Goal: Task Accomplishment & Management: Complete application form

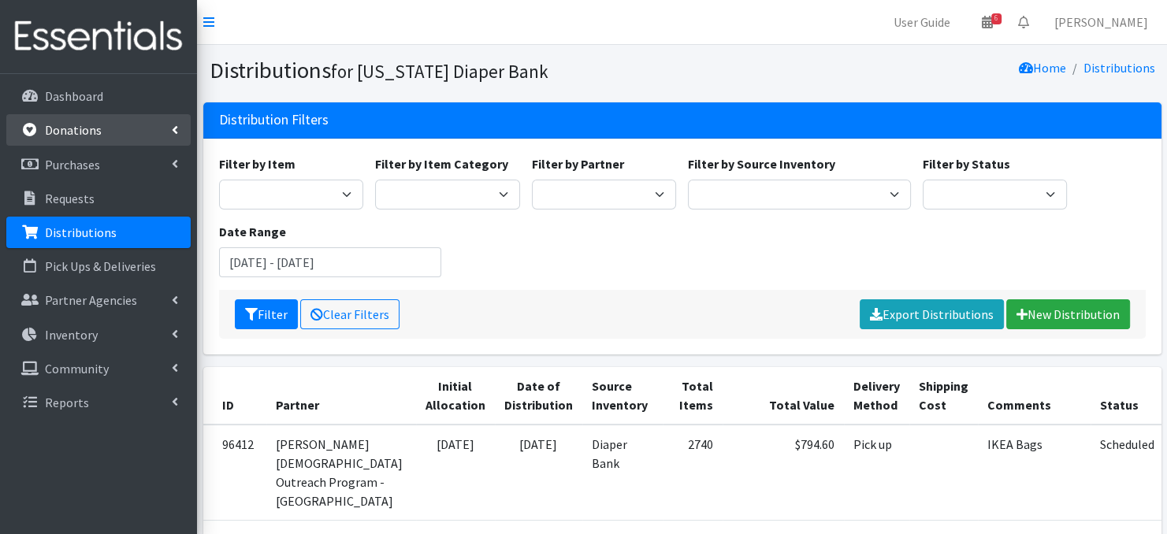
click at [86, 131] on p "Donations" at bounding box center [73, 130] width 57 height 16
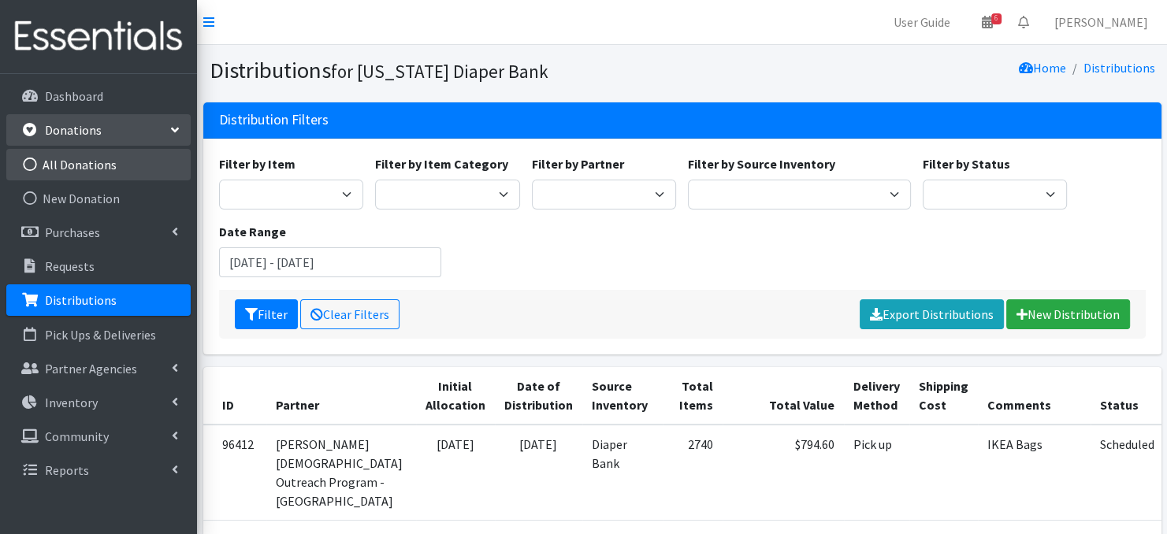
click at [28, 164] on icon at bounding box center [30, 165] width 20 height 14
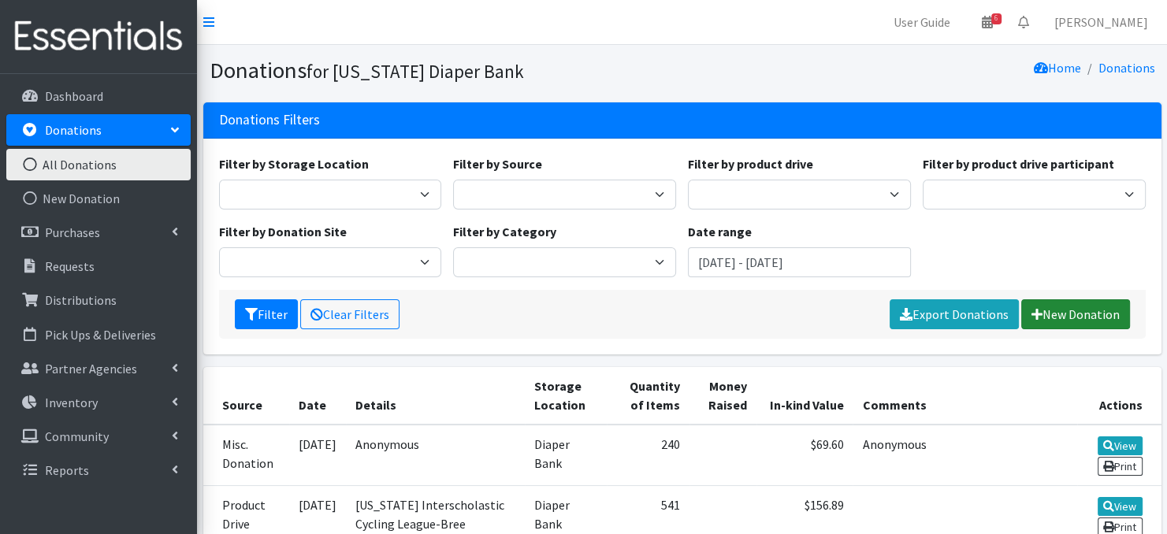
click at [1094, 316] on link "New Donation" at bounding box center [1075, 314] width 109 height 30
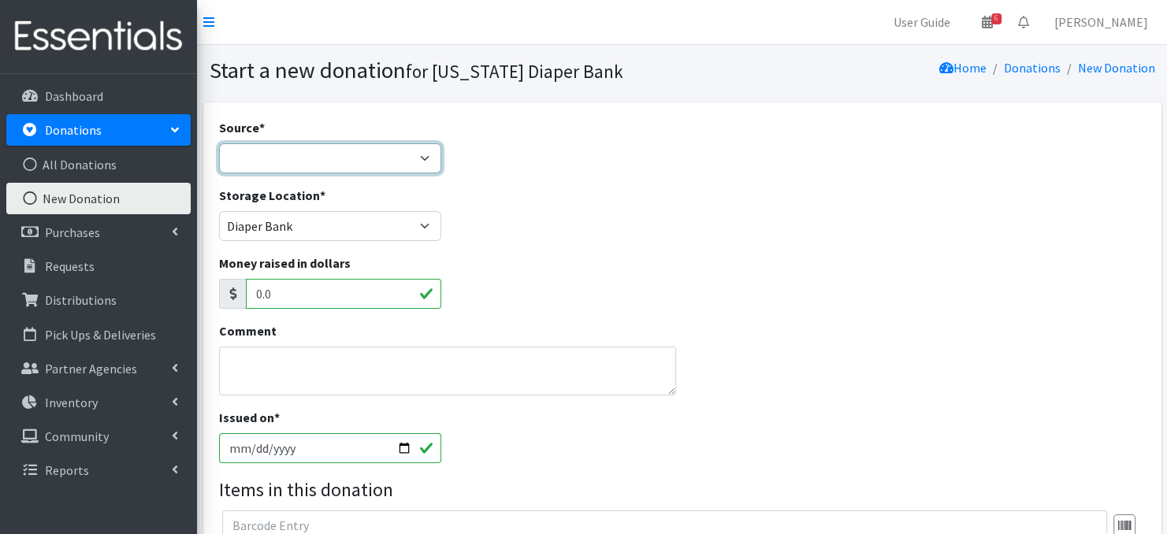
click at [418, 150] on select "Product Drive Manufacturer Donation Site Misc. Donation" at bounding box center [330, 158] width 223 height 30
select select "Donation Site"
click at [219, 143] on select "Product Drive Manufacturer Donation Site Misc. Donation" at bounding box center [330, 158] width 223 height 30
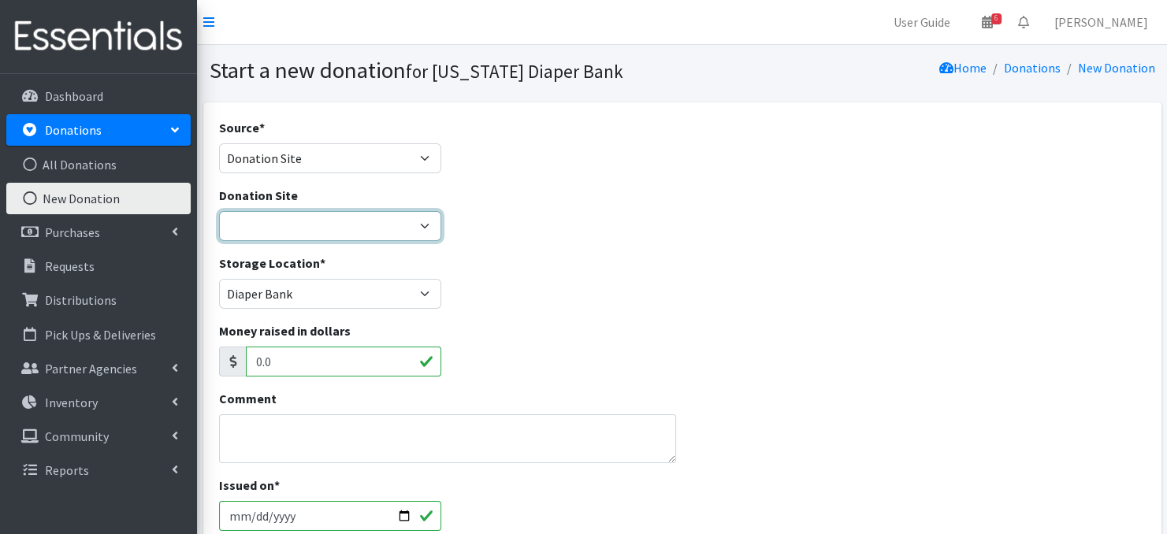
click at [421, 221] on select "Bigwheels to Butterflies Honeyman Rent ALL Omaha Children's Clinic Once Upon A …" at bounding box center [330, 226] width 223 height 30
select select "1034"
click at [219, 211] on select "Bigwheels to Butterflies Honeyman Rent ALL Omaha Children's Clinic Once Upon A …" at bounding box center [330, 226] width 223 height 30
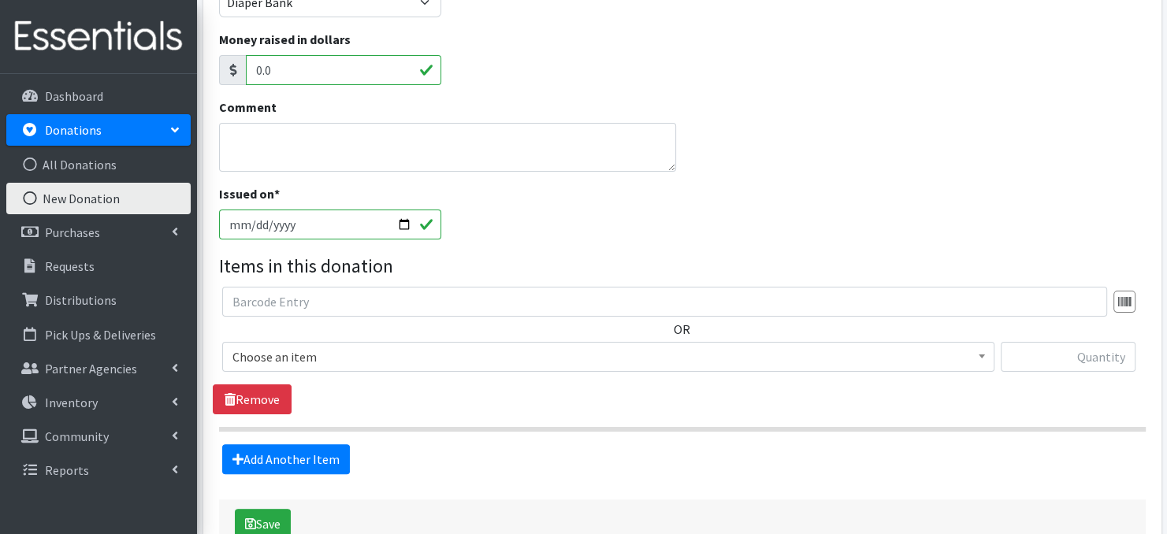
scroll to position [296, 0]
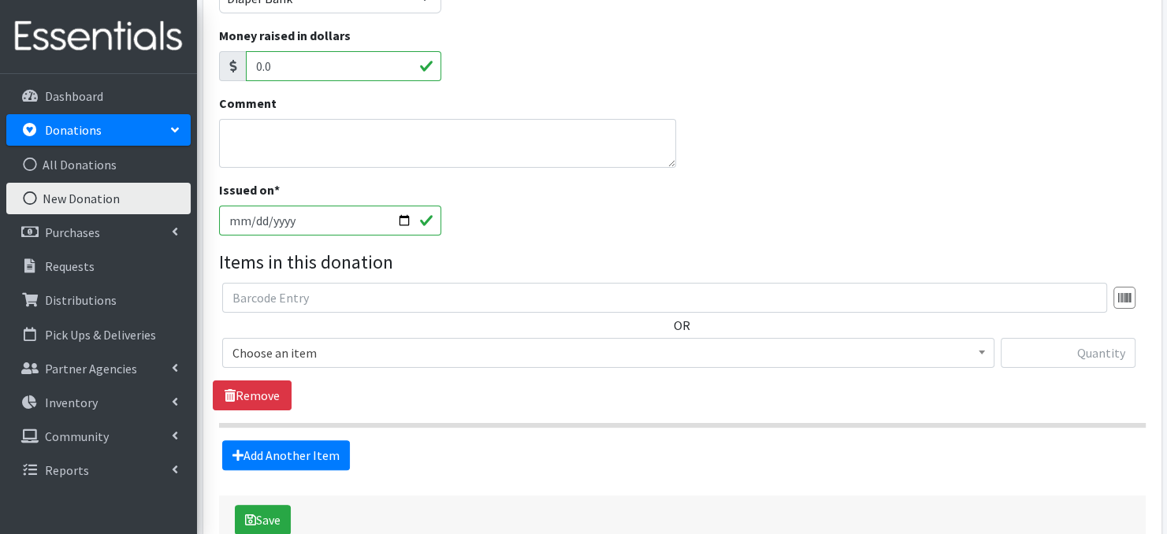
click at [403, 221] on input "[DATE]" at bounding box center [330, 221] width 223 height 30
type input "[DATE]"
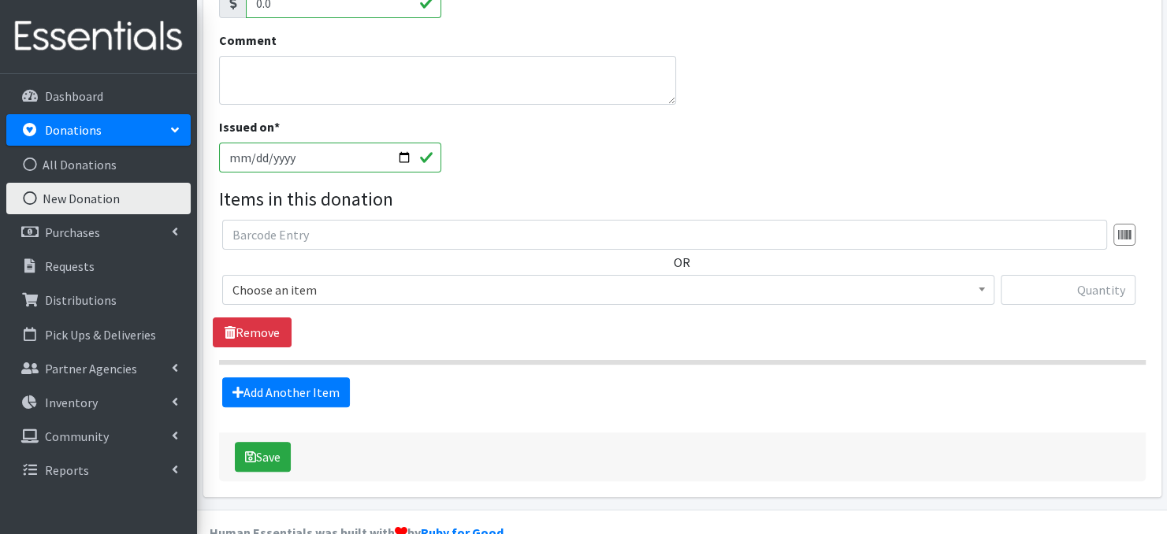
scroll to position [391, 0]
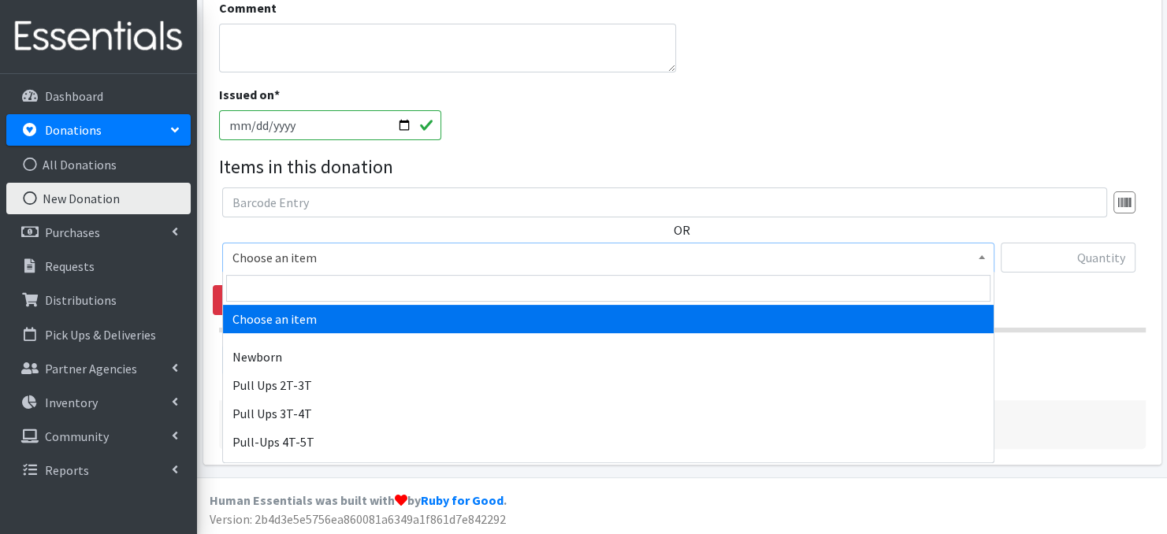
click at [981, 251] on span at bounding box center [982, 255] width 16 height 24
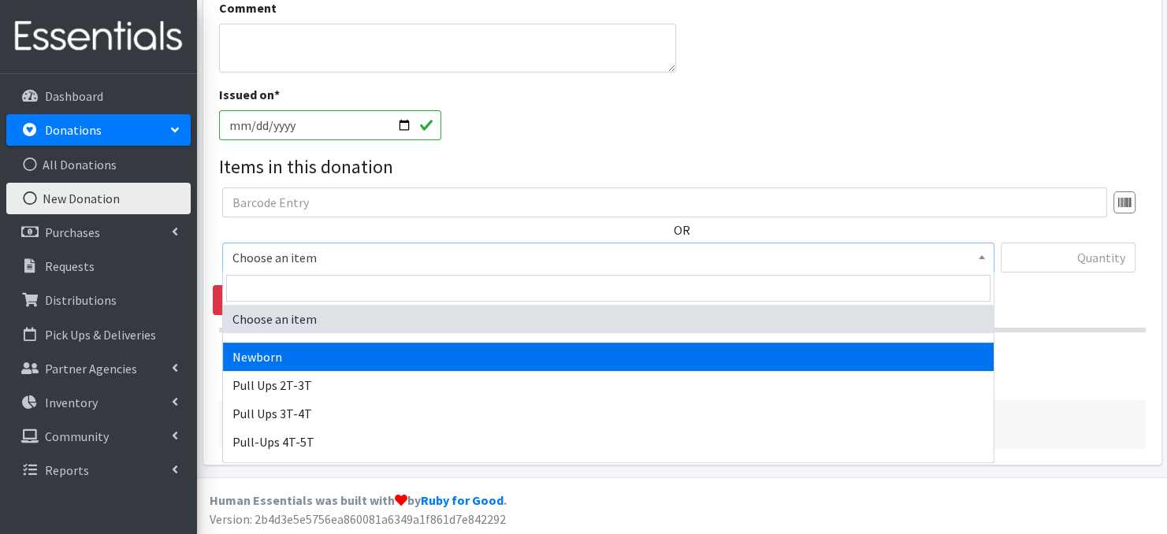
select select "3681"
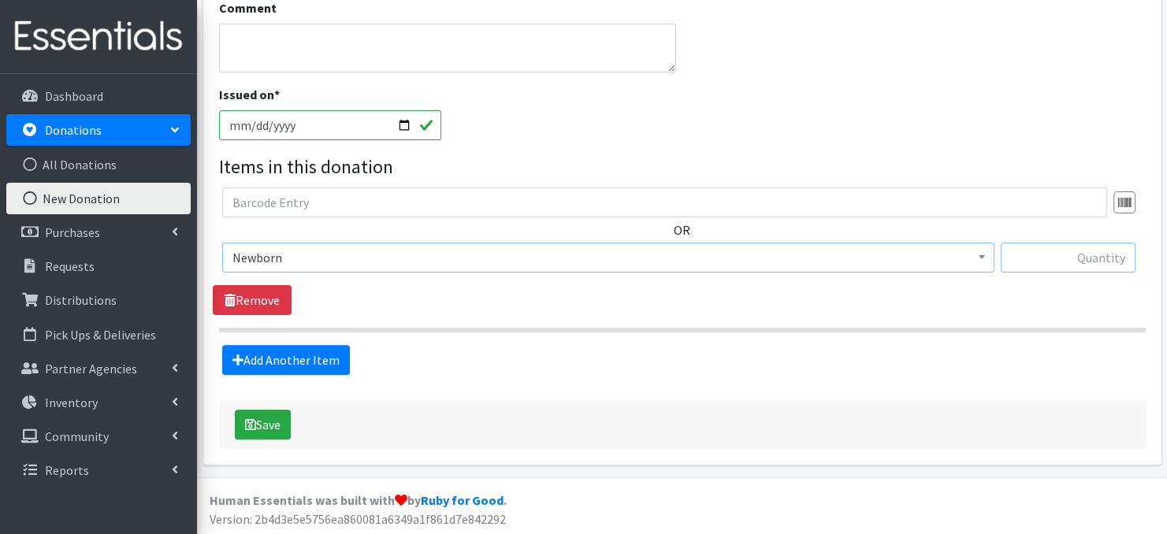
click at [1038, 258] on input "text" at bounding box center [1068, 258] width 135 height 30
type input "6"
click at [284, 362] on link "Add Another Item" at bounding box center [286, 360] width 128 height 30
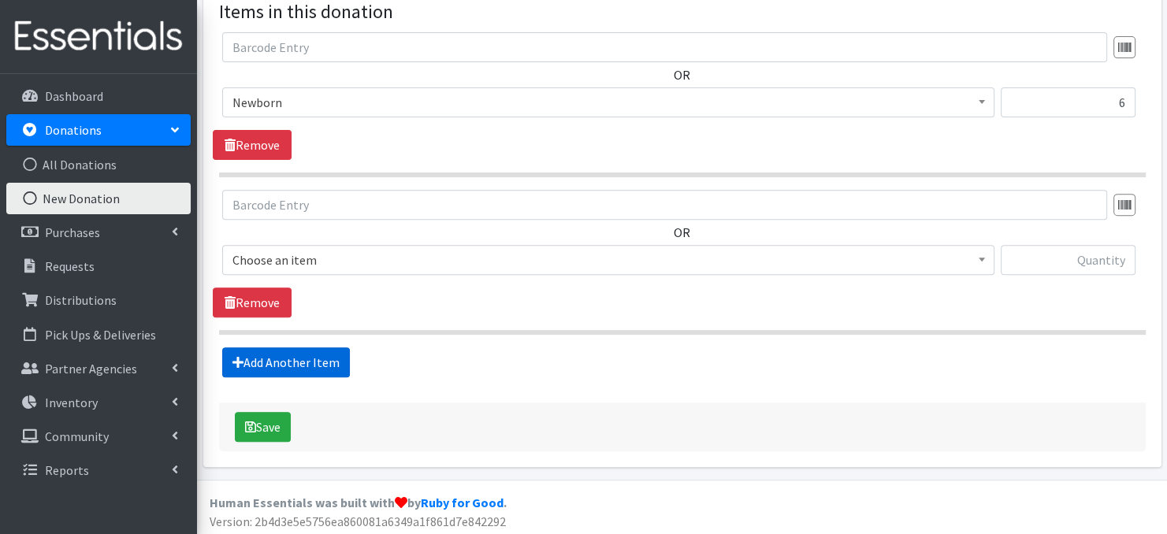
scroll to position [548, 0]
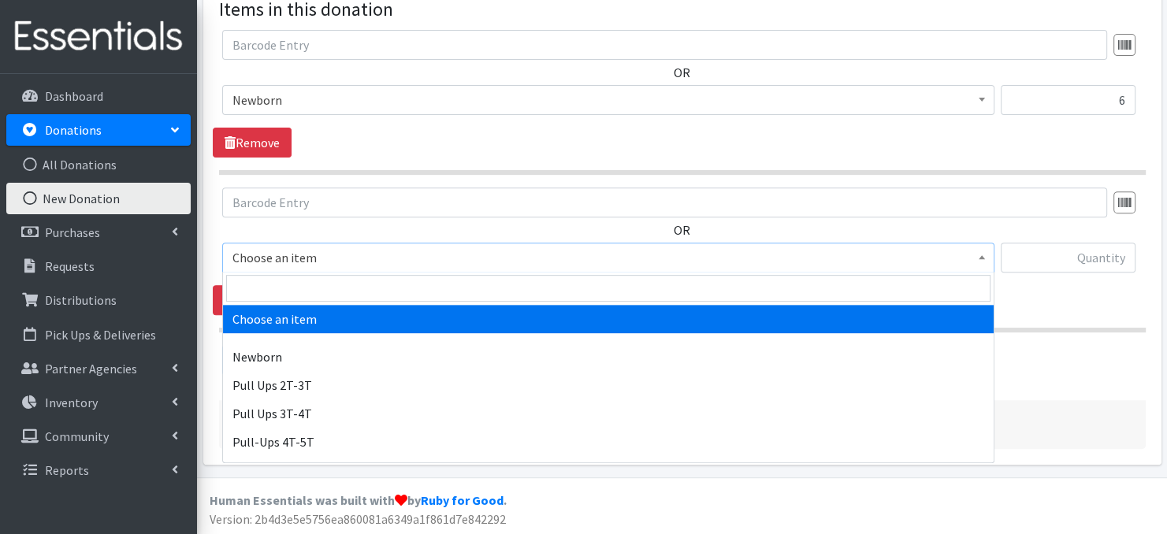
click at [990, 263] on span "Choose an item" at bounding box center [608, 258] width 772 height 30
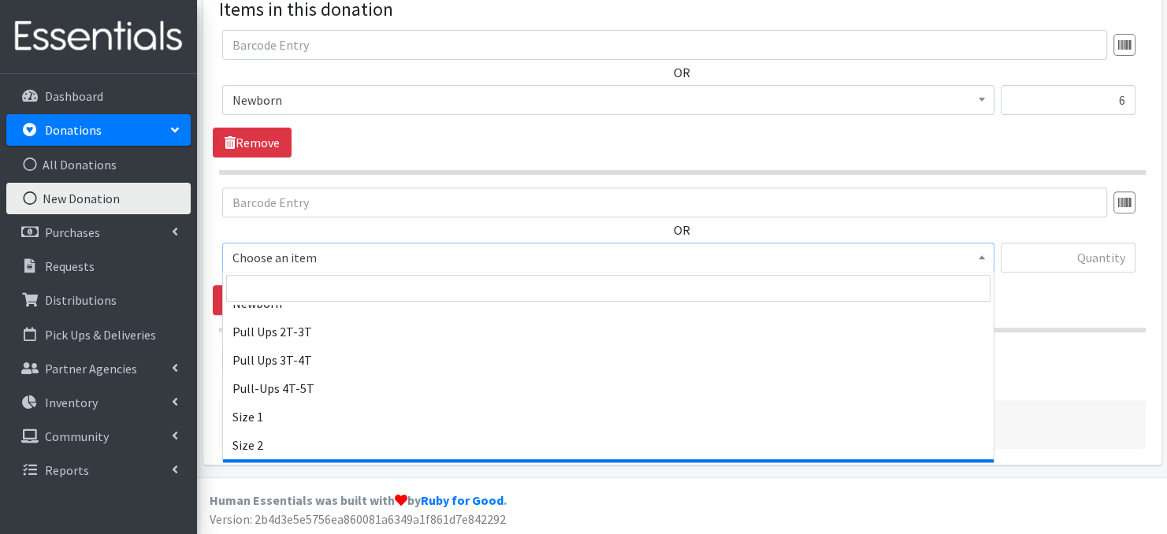
scroll to position [63, 0]
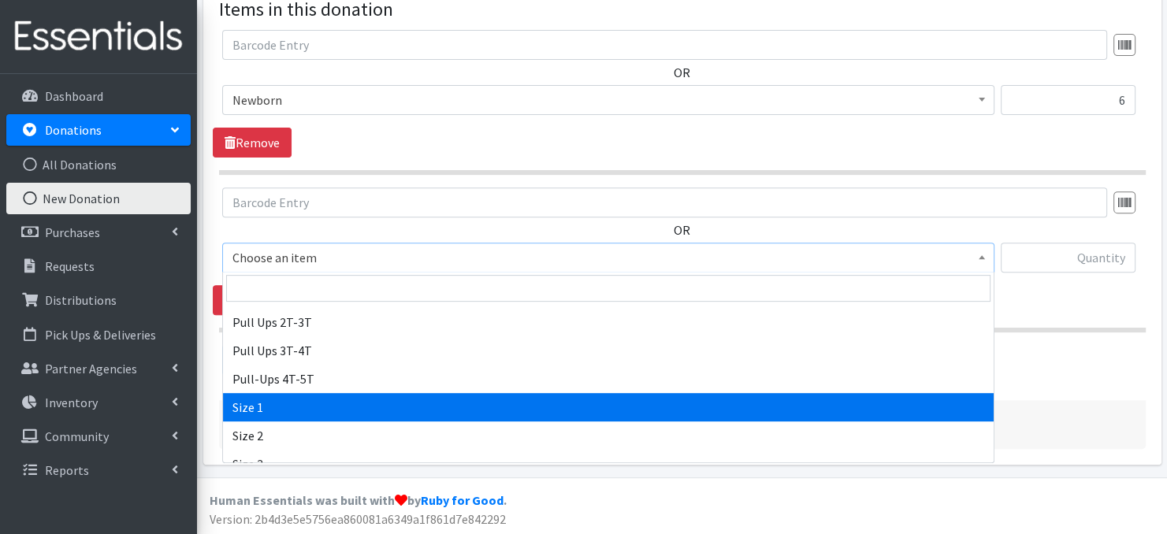
select select "3682"
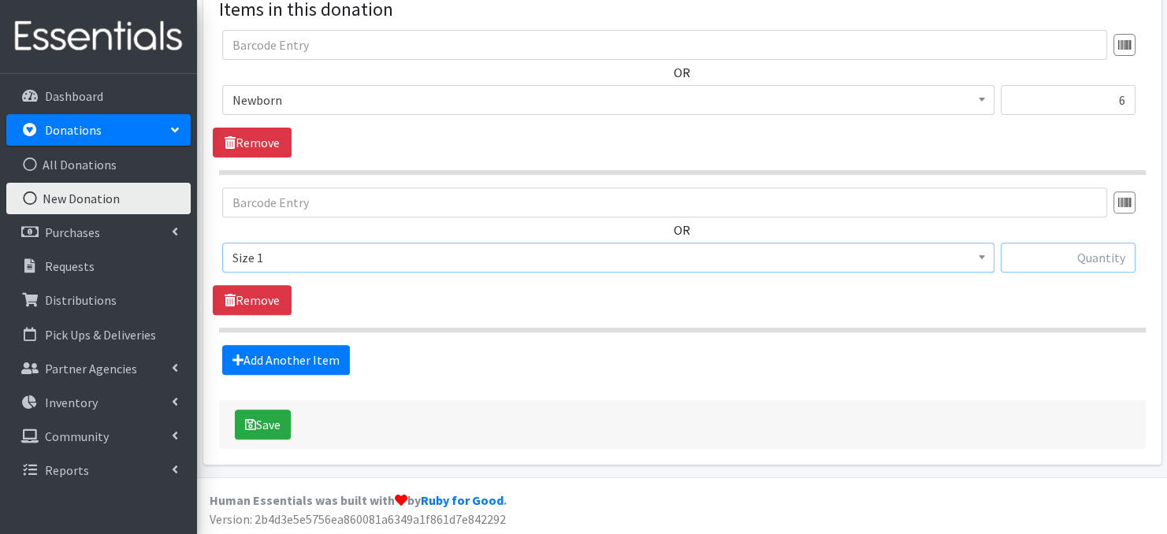
click at [1050, 257] on input "text" at bounding box center [1068, 258] width 135 height 30
type input "194"
click at [317, 359] on link "Add Another Item" at bounding box center [286, 360] width 128 height 30
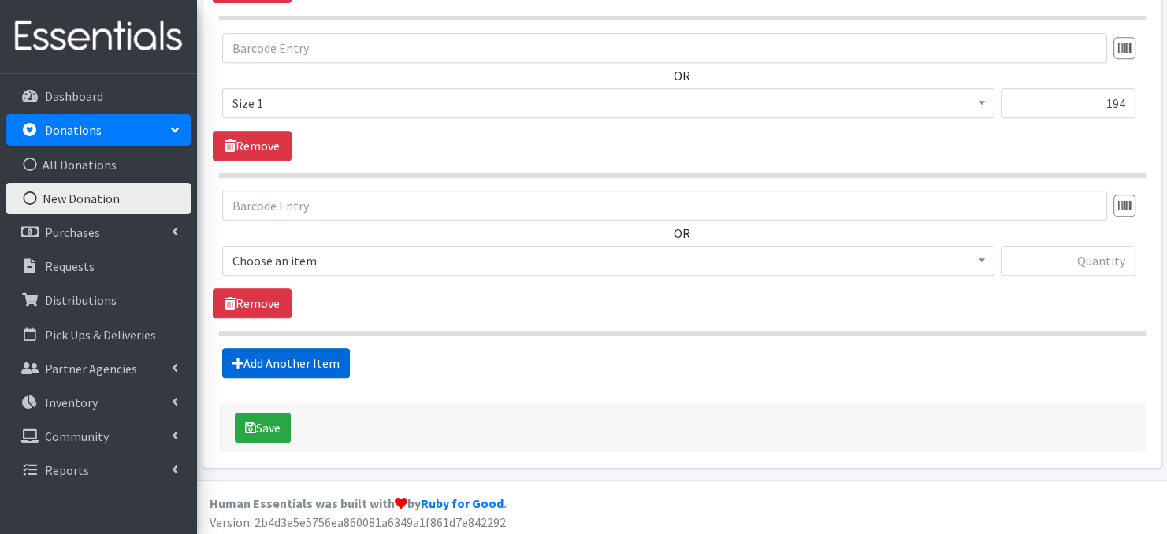
scroll to position [705, 0]
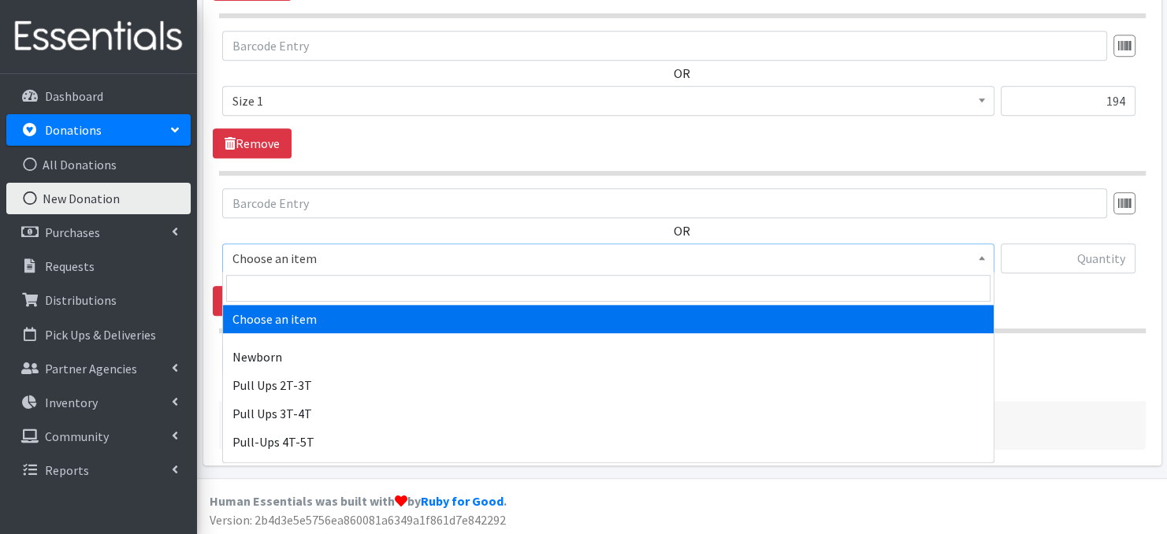
click at [977, 253] on span at bounding box center [982, 256] width 16 height 24
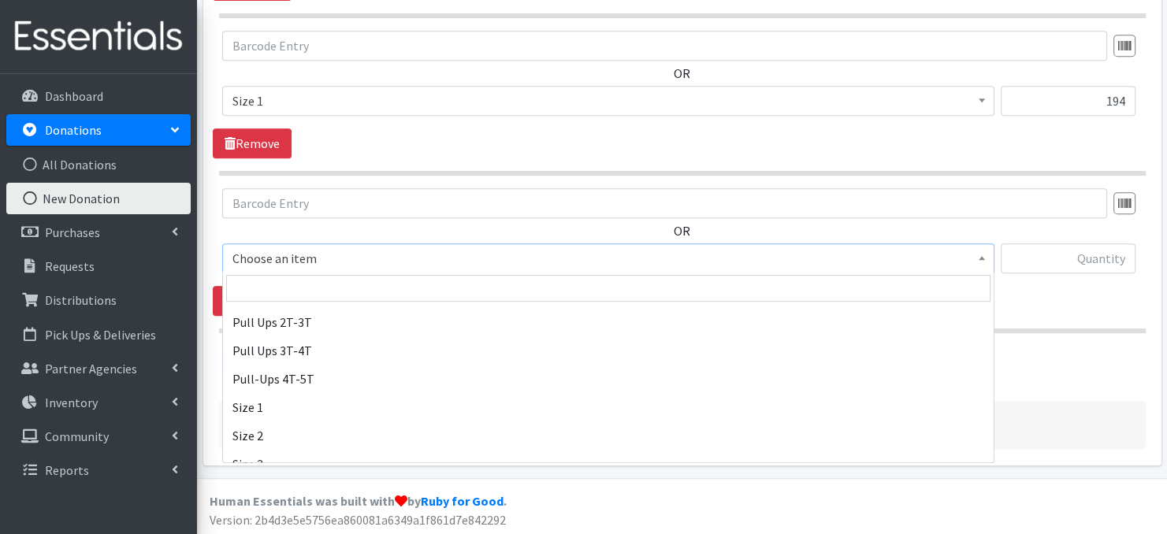
scroll to position [95, 0]
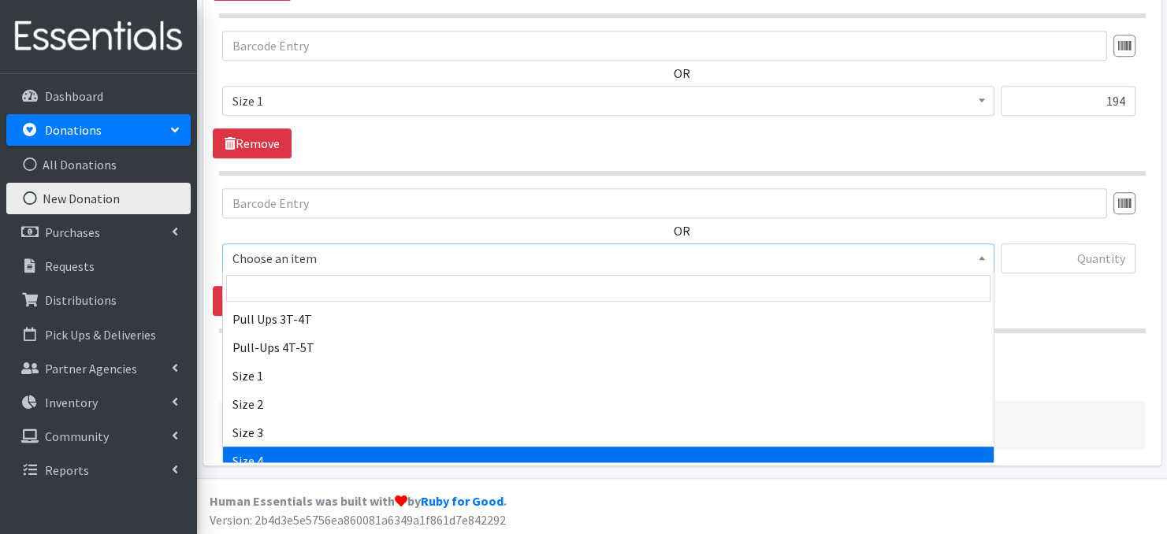
select select "3685"
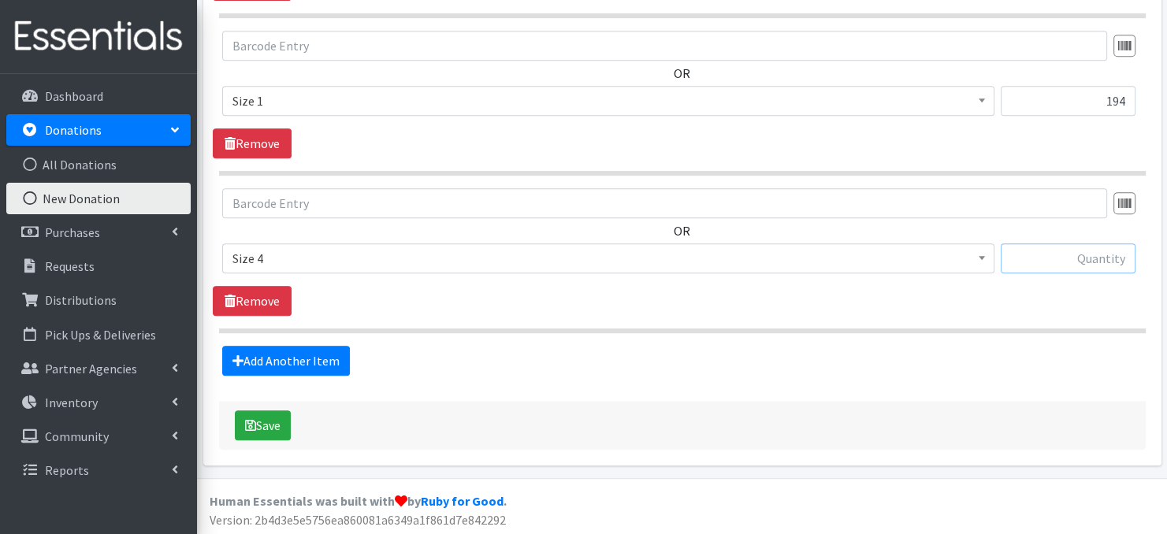
click at [1075, 258] on input "text" at bounding box center [1068, 258] width 135 height 30
type input "150"
click at [270, 422] on button "Save" at bounding box center [263, 426] width 56 height 30
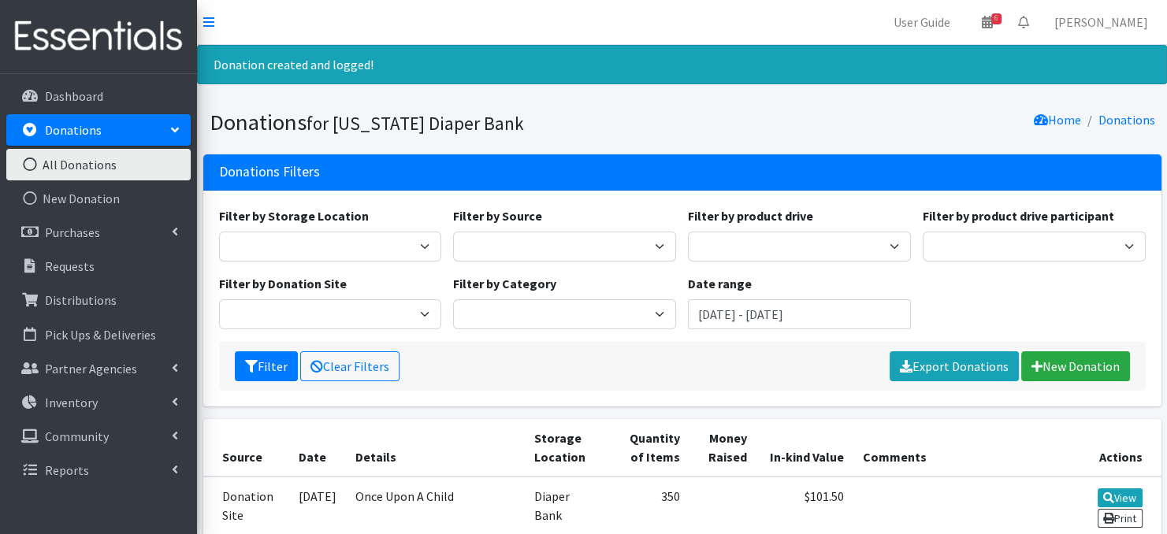
click at [29, 162] on icon at bounding box center [30, 165] width 20 height 14
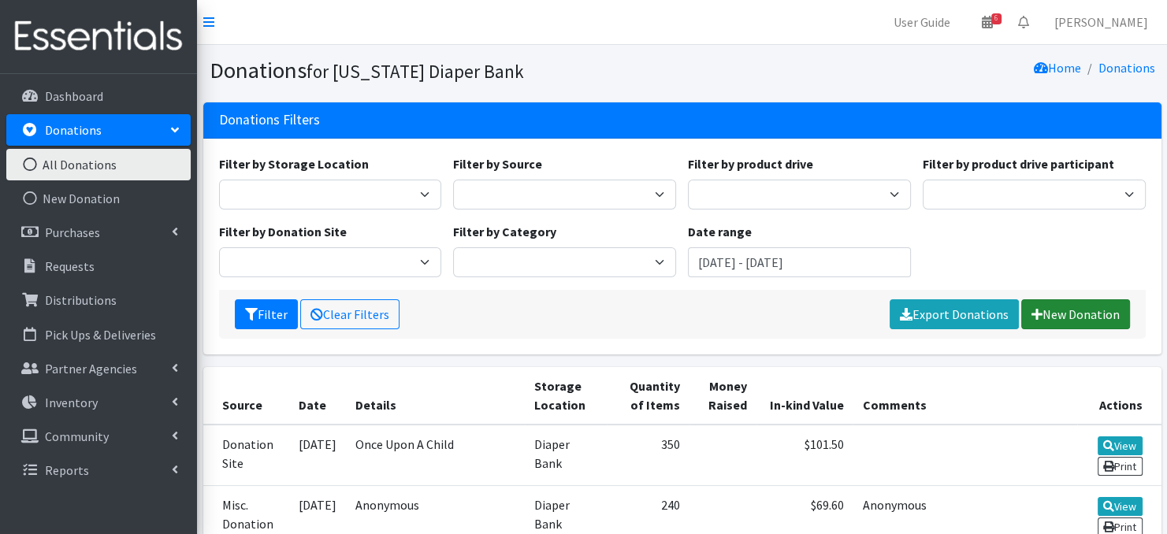
click at [1056, 316] on link "New Donation" at bounding box center [1075, 314] width 109 height 30
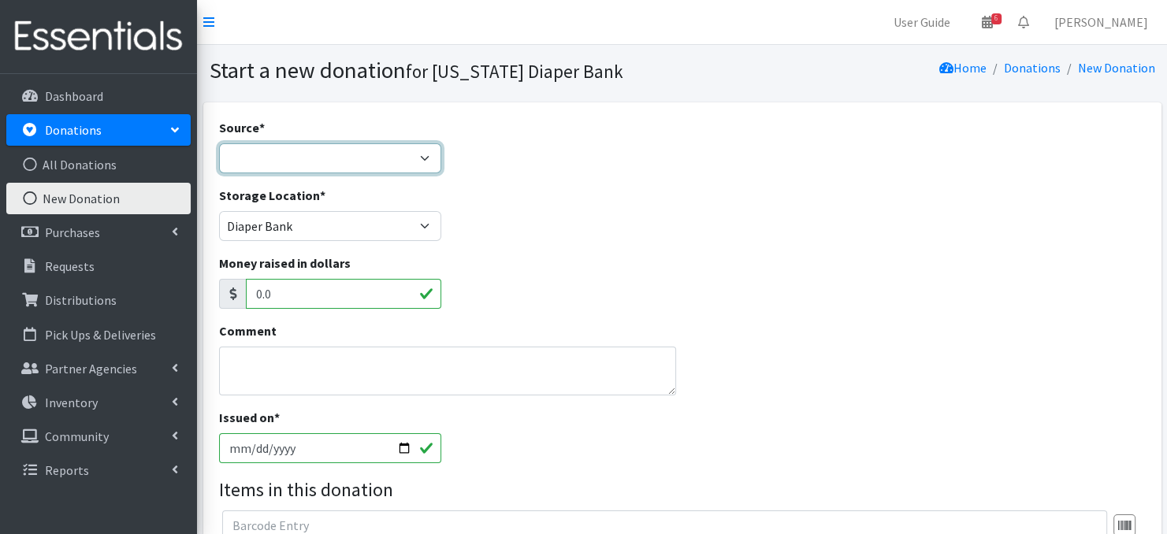
click at [426, 154] on select "Product Drive Manufacturer Donation Site Misc. Donation" at bounding box center [330, 158] width 223 height 30
select select "Misc. Donation"
click at [219, 143] on select "Product Drive Manufacturer Donation Site Misc. Donation" at bounding box center [330, 158] width 223 height 30
click at [265, 369] on textarea "Comment" at bounding box center [448, 371] width 458 height 49
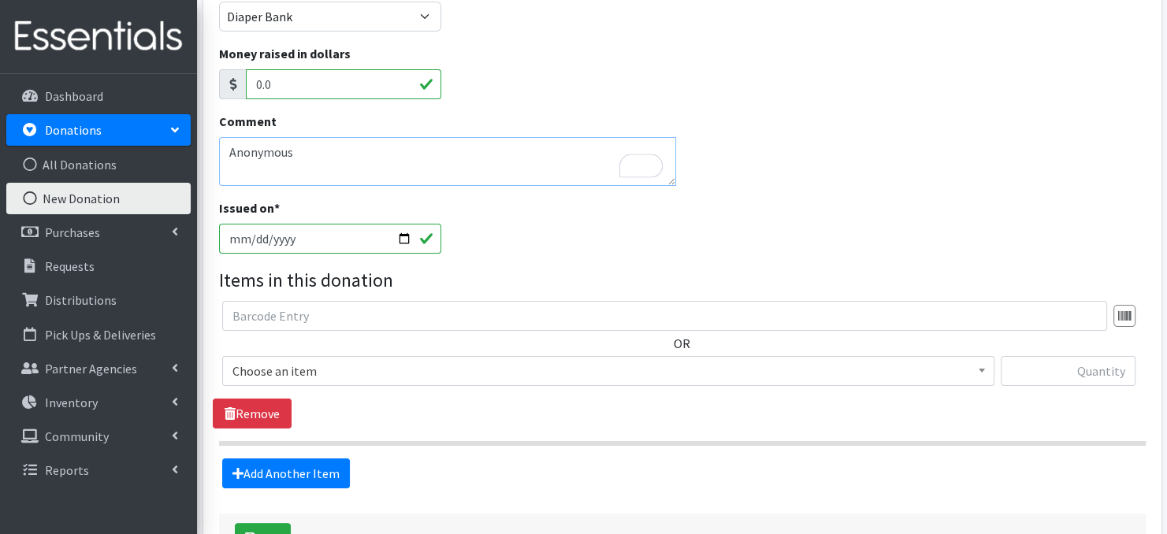
scroll to position [252, 0]
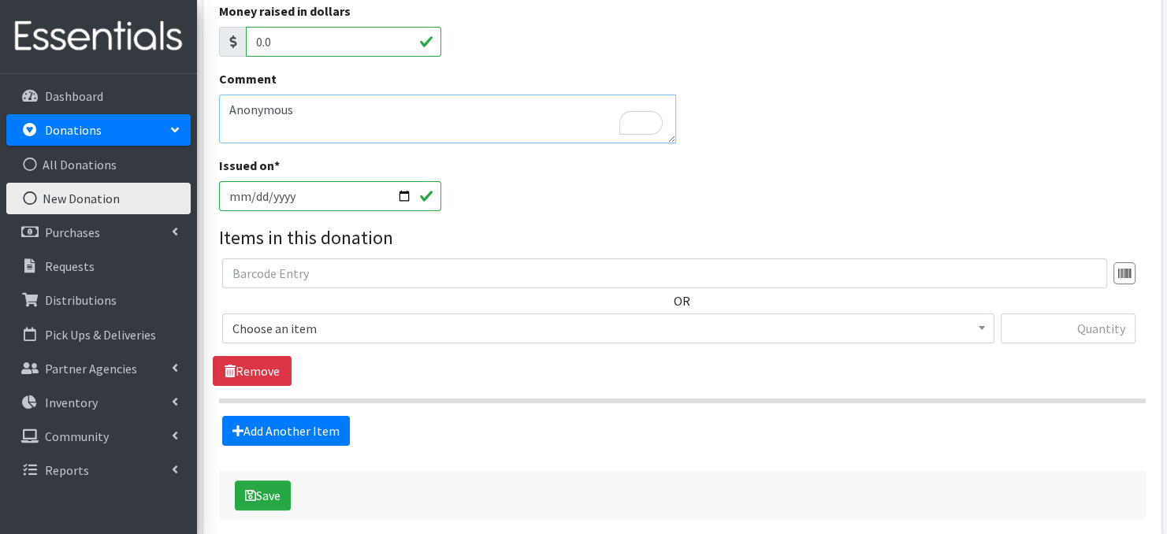
type textarea "Anonymous"
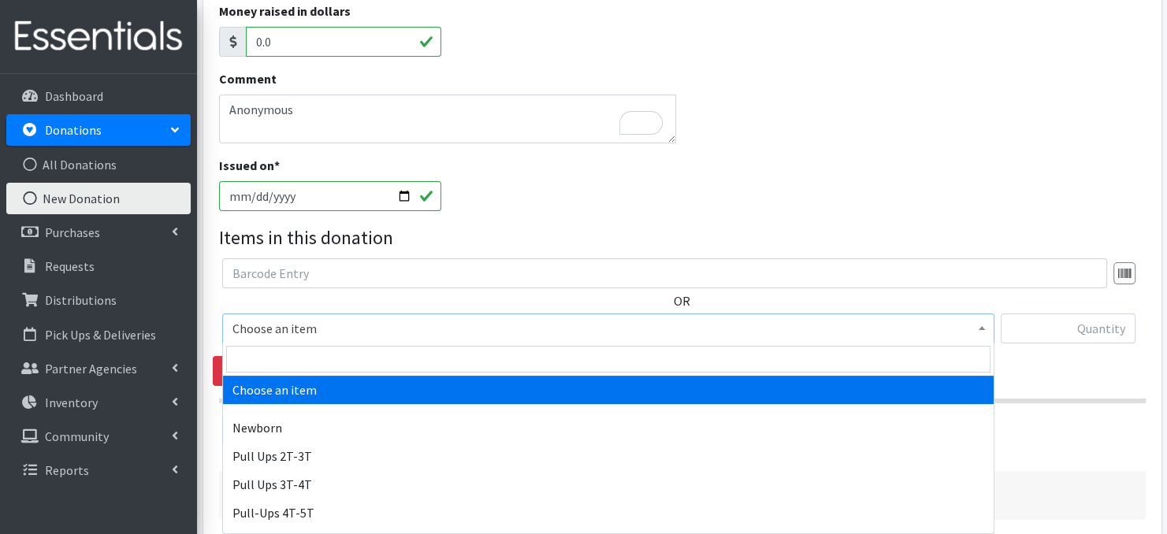
click at [979, 330] on span at bounding box center [982, 326] width 16 height 24
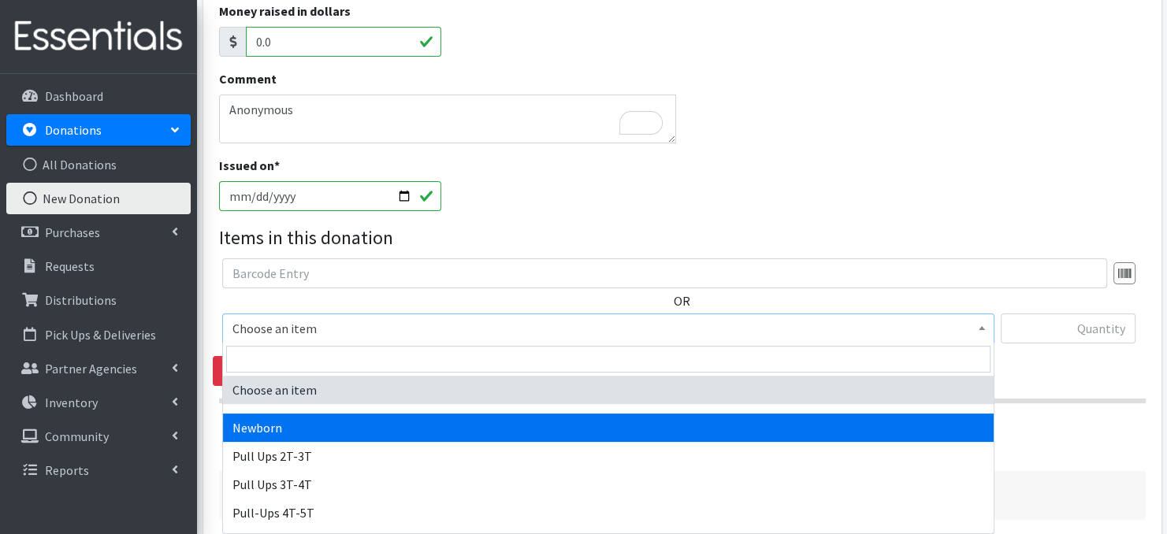
select select "3681"
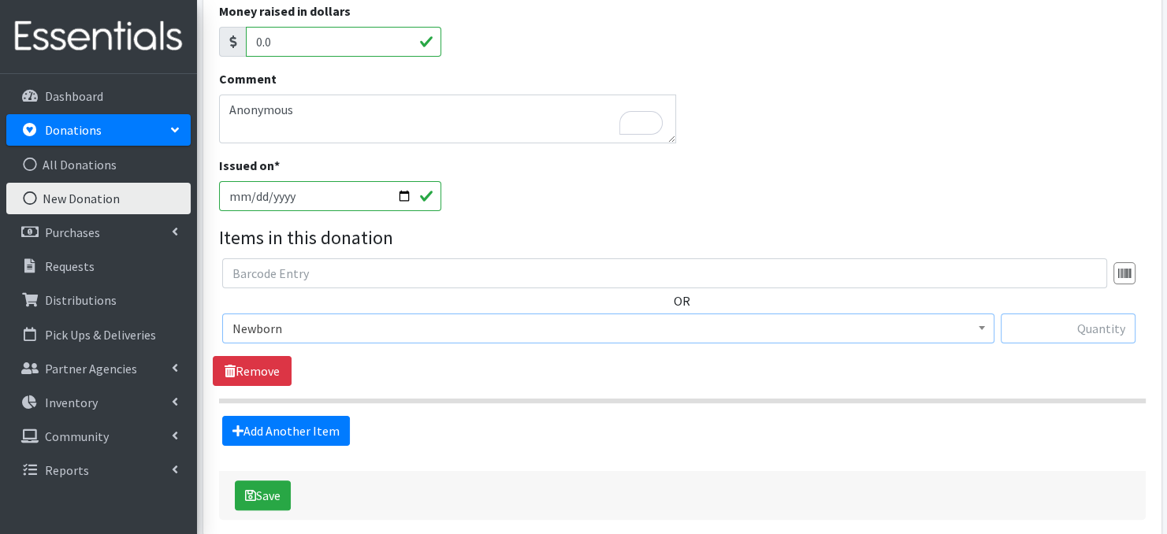
click at [1035, 327] on input "text" at bounding box center [1068, 329] width 135 height 30
type input "60"
click at [303, 433] on link "Add Another Item" at bounding box center [286, 431] width 128 height 30
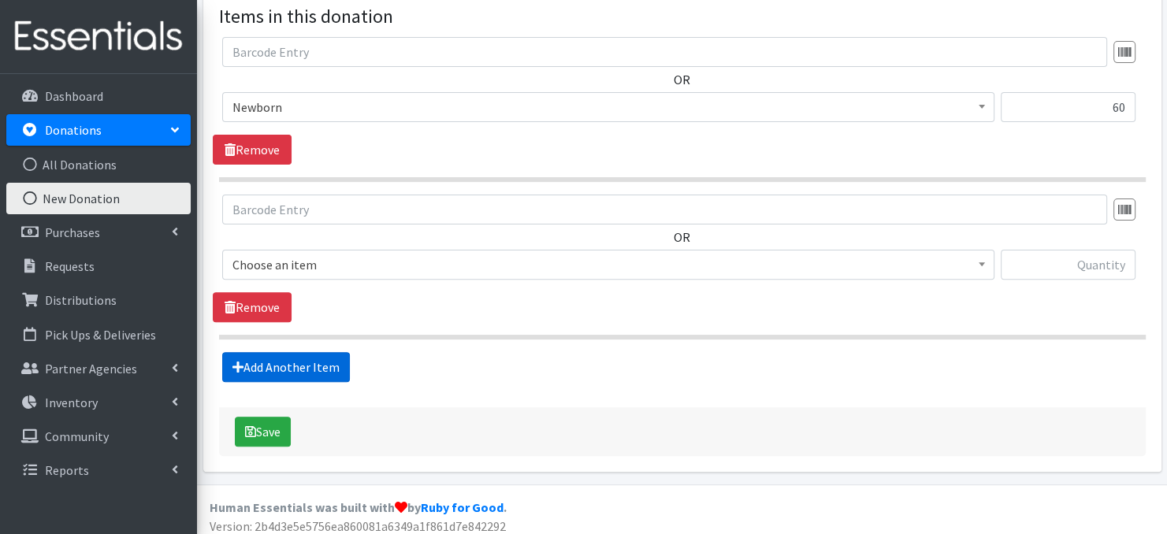
scroll to position [480, 0]
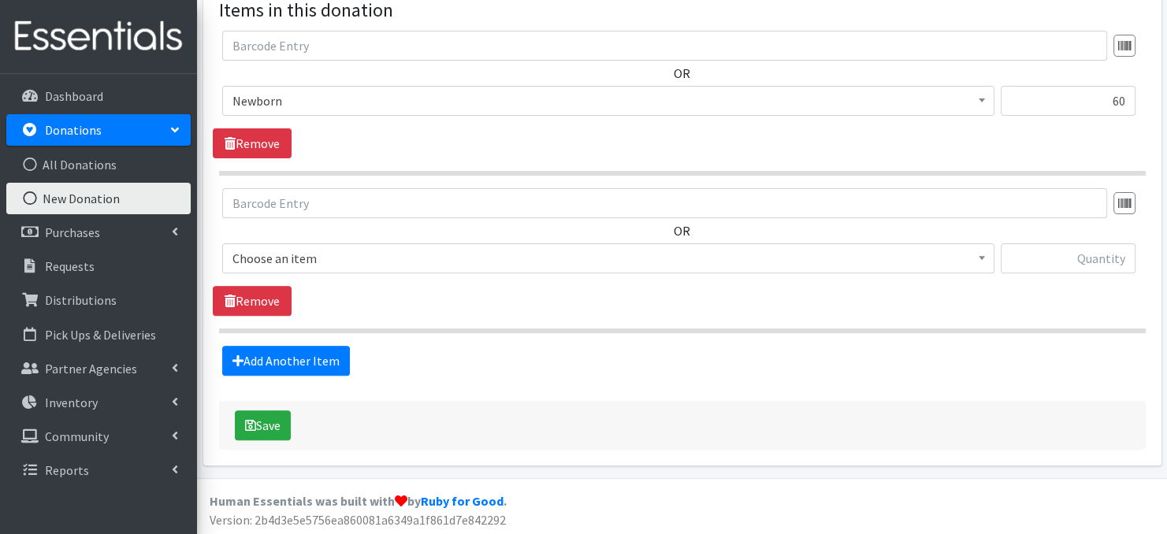
click at [987, 258] on span at bounding box center [982, 256] width 16 height 24
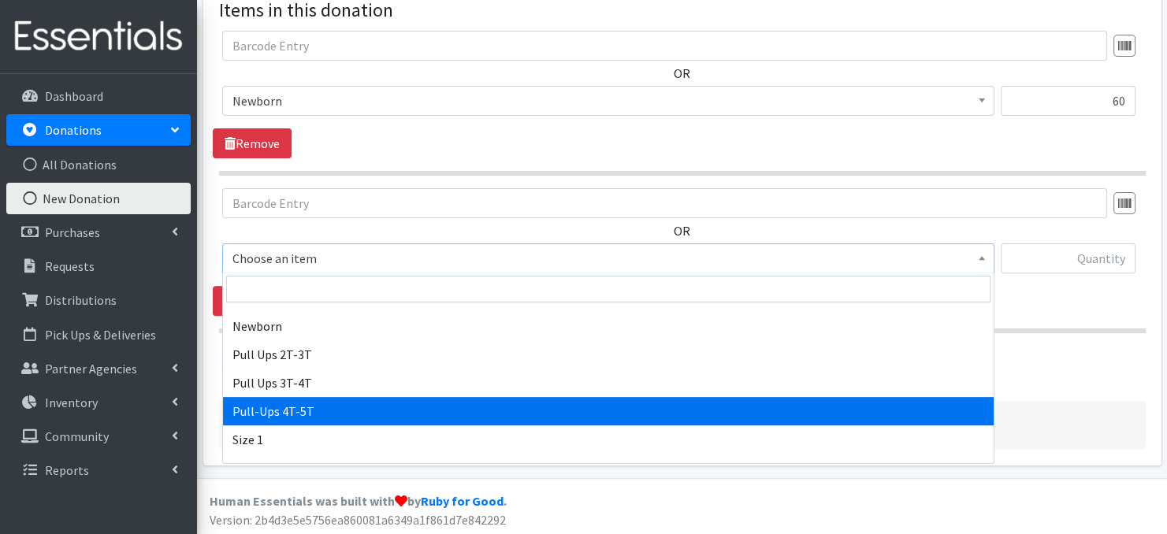
scroll to position [63, 0]
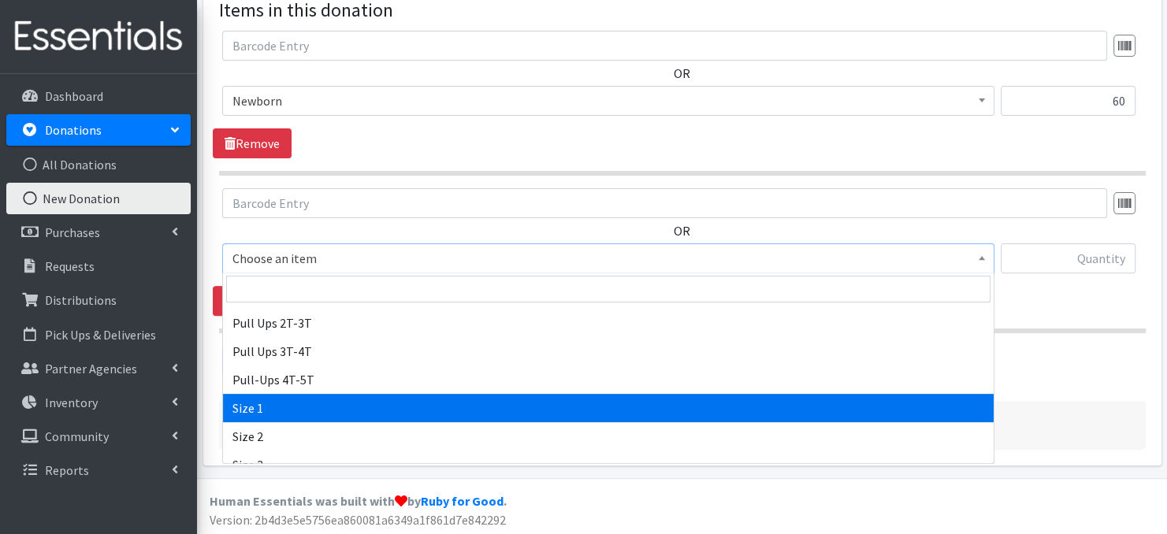
select select "3682"
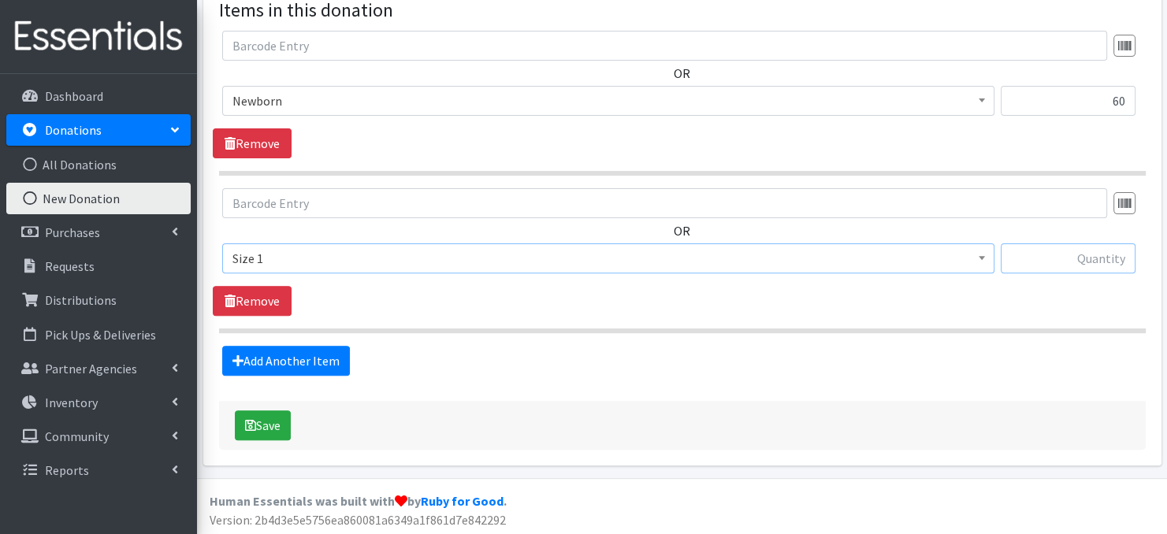
click at [1043, 255] on input "text" at bounding box center [1068, 258] width 135 height 30
type input "876"
click at [303, 368] on link "Add Another Item" at bounding box center [286, 361] width 128 height 30
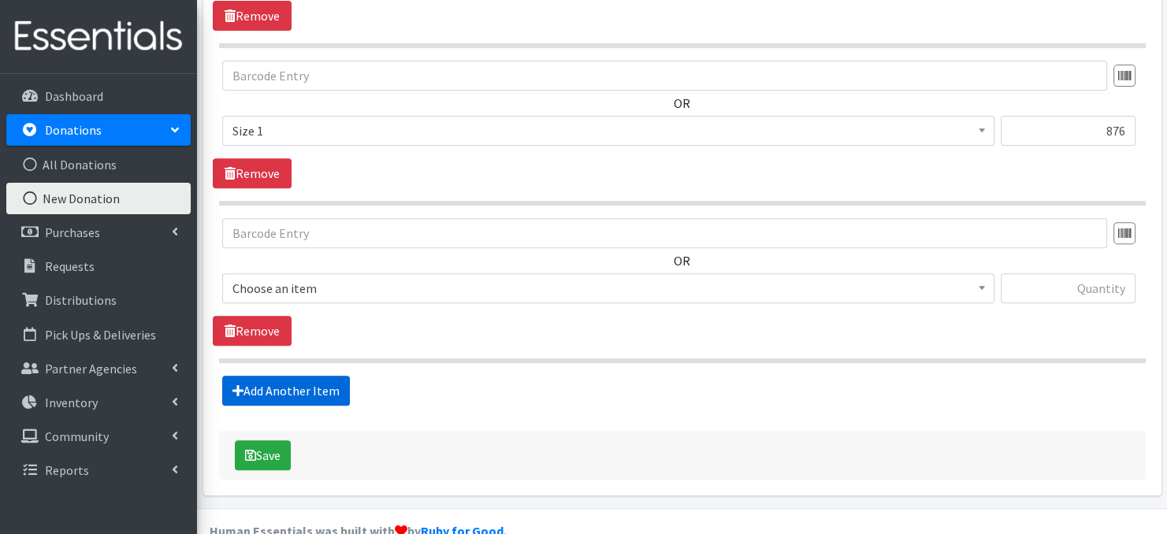
scroll to position [637, 0]
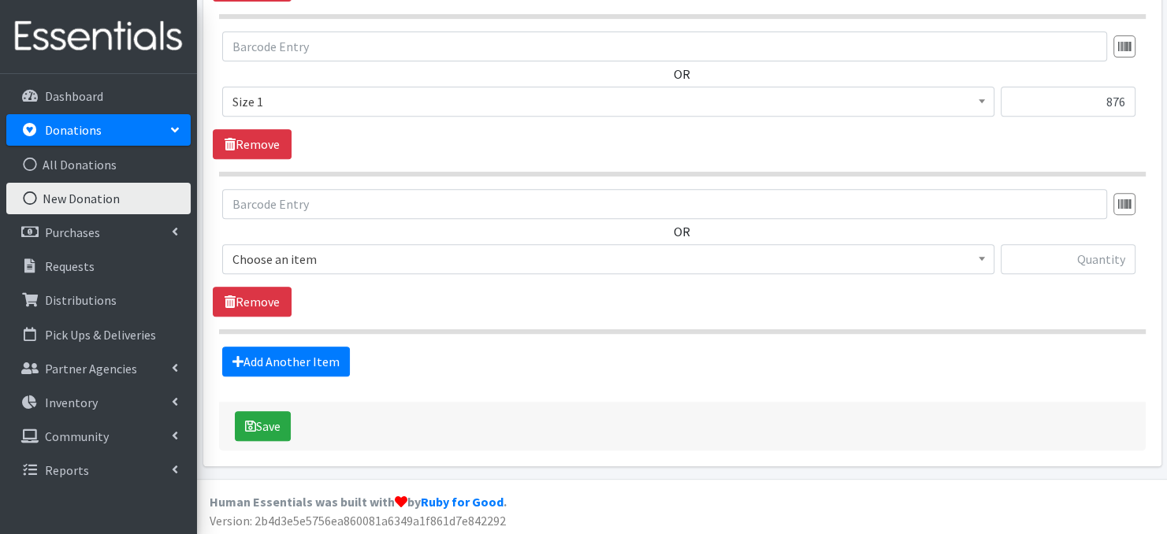
click at [976, 254] on span at bounding box center [982, 257] width 16 height 24
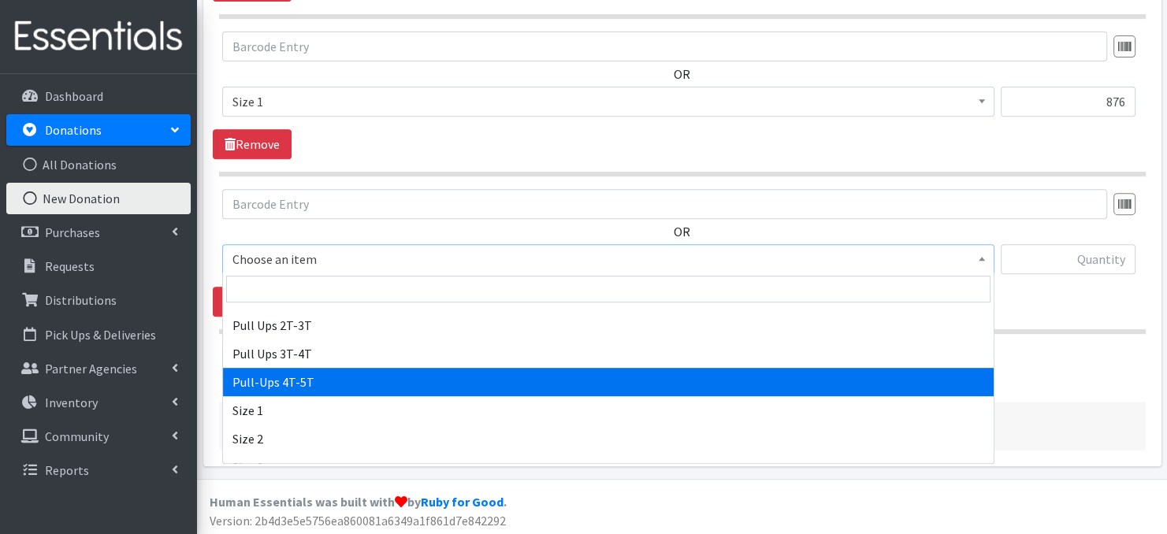
scroll to position [95, 0]
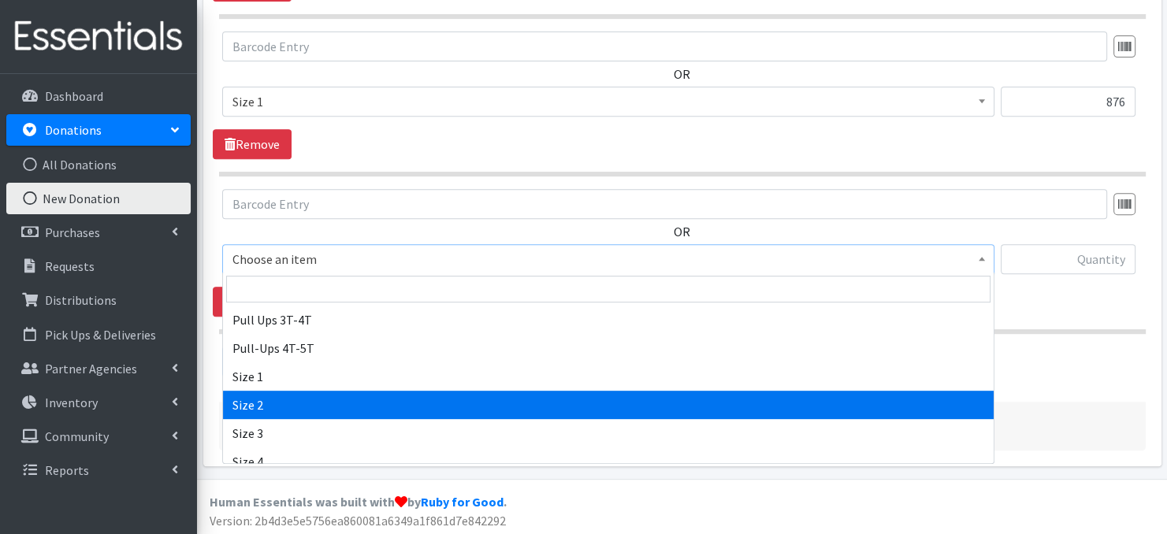
select select "3683"
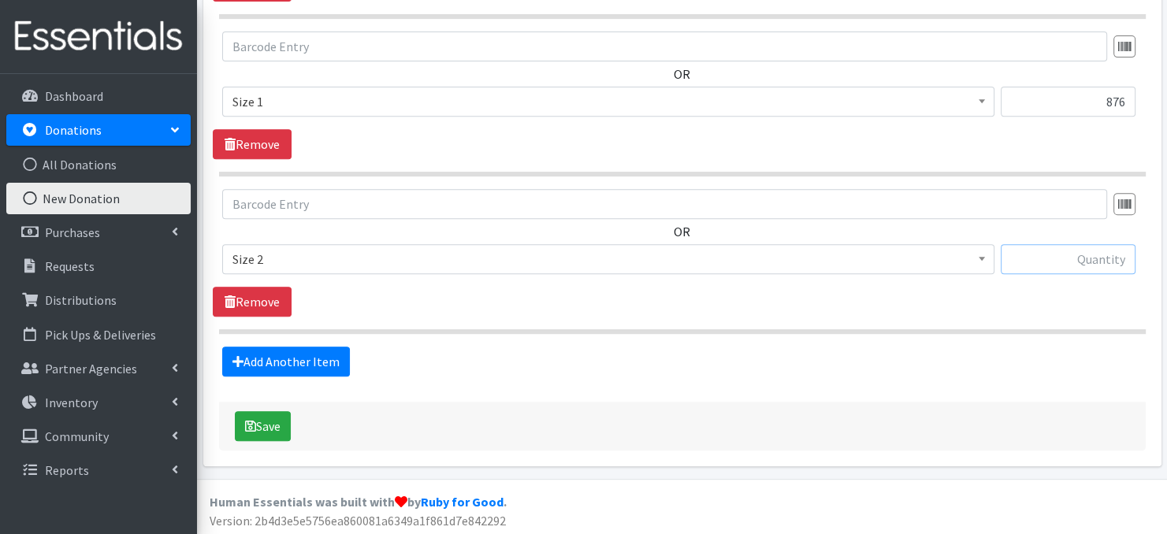
click at [1070, 264] on input "text" at bounding box center [1068, 259] width 135 height 30
type input "24"
click at [245, 425] on icon "submit" at bounding box center [250, 426] width 11 height 13
